Goal: Check status: Check status

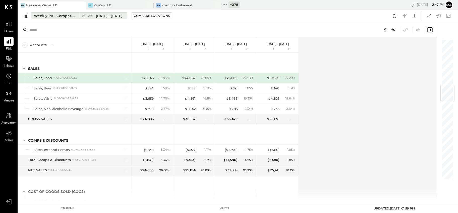
click at [110, 15] on span "[DATE] - [DATE]" at bounding box center [109, 16] width 26 height 5
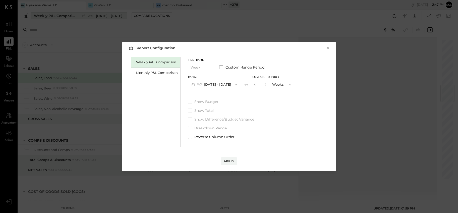
scroll to position [386, 0]
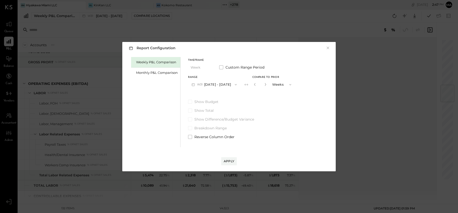
click at [223, 84] on button "W31 [DATE] - [DATE]" at bounding box center [214, 84] width 52 height 9
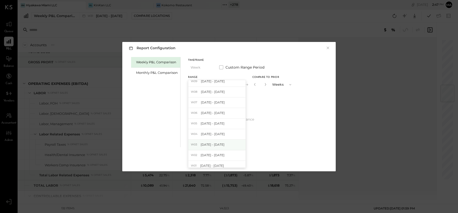
scroll to position [231, 0]
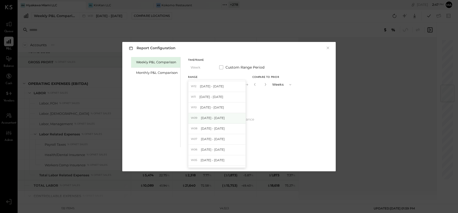
click at [211, 119] on span "[DATE] - [DATE]" at bounding box center [213, 118] width 24 height 4
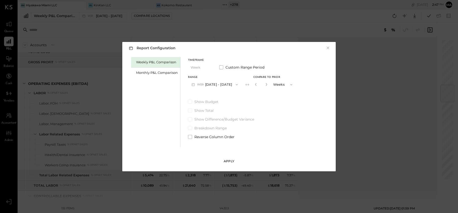
click at [230, 162] on div "Apply" at bounding box center [229, 161] width 11 height 4
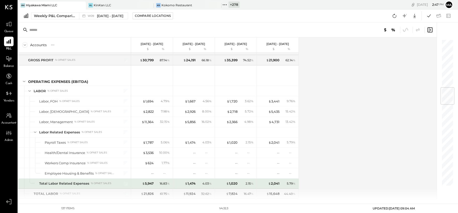
scroll to position [422, 0]
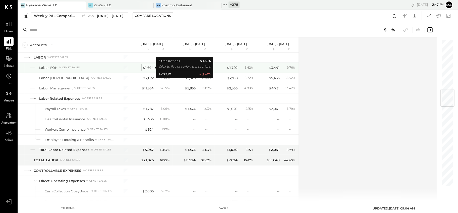
click at [146, 68] on div "$ 1,694" at bounding box center [148, 67] width 11 height 5
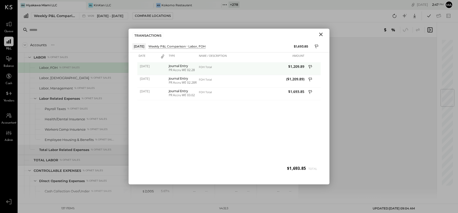
click at [191, 69] on div "PR Accru WE 02.28" at bounding box center [183, 70] width 28 height 4
click at [180, 69] on div "PR Accru WE 02.28" at bounding box center [183, 70] width 28 height 4
